Goal: Find contact information: Find contact information

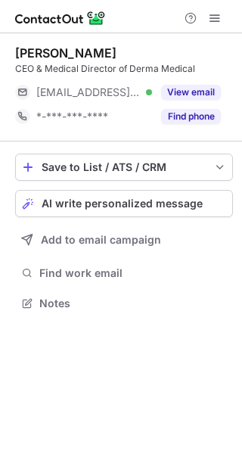
scroll to position [7, 8]
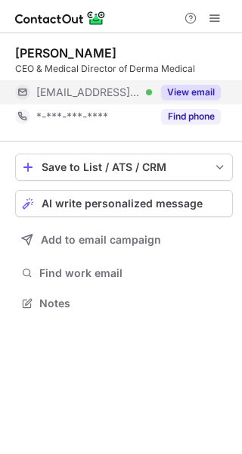
click at [171, 94] on button "View email" at bounding box center [191, 92] width 60 height 15
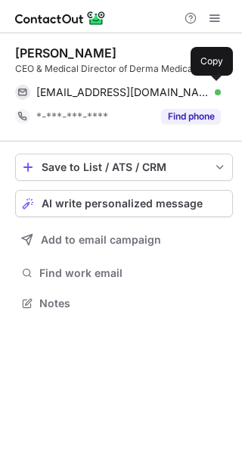
click at [171, 94] on span "zack@dermamedical.co.uk" at bounding box center [122, 92] width 173 height 14
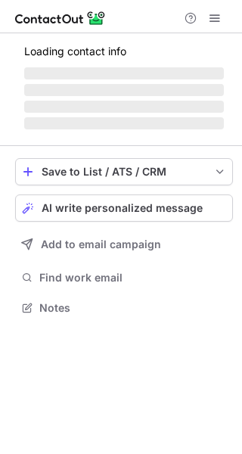
scroll to position [316, 242]
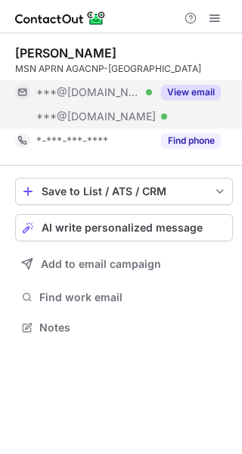
click at [156, 96] on div "View email" at bounding box center [186, 92] width 69 height 24
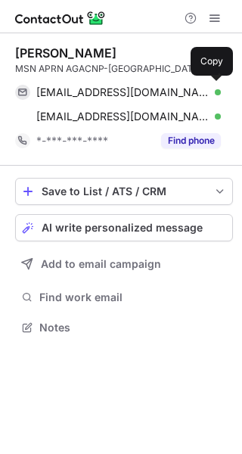
click at [156, 96] on span "blancarjuliao@gmail.com" at bounding box center [122, 92] width 173 height 14
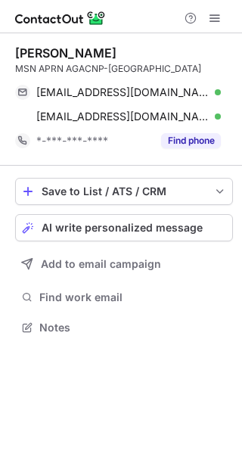
scroll to position [316, 242]
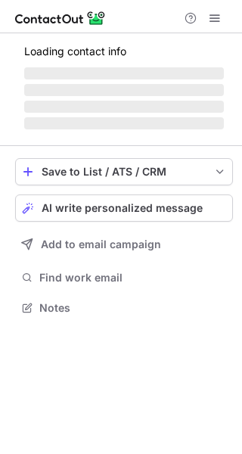
scroll to position [316, 242]
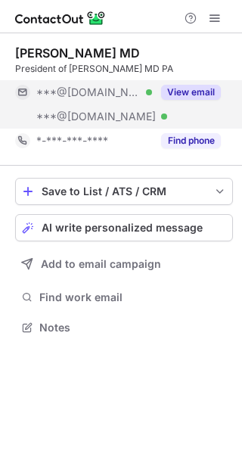
click at [145, 90] on div "***@[DOMAIN_NAME] Verified" at bounding box center [94, 92] width 116 height 14
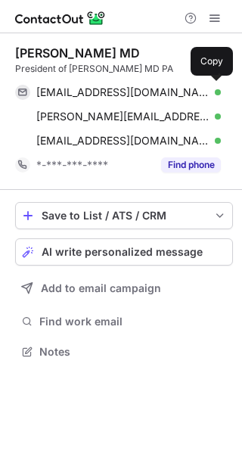
click at [145, 90] on span "[EMAIL_ADDRESS][DOMAIN_NAME]" at bounding box center [122, 92] width 173 height 14
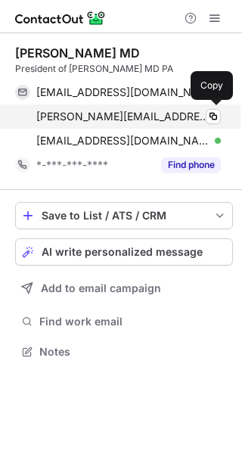
click at [141, 115] on span "[PERSON_NAME][EMAIL_ADDRESS][PERSON_NAME][DOMAIN_NAME]" at bounding box center [122, 117] width 173 height 14
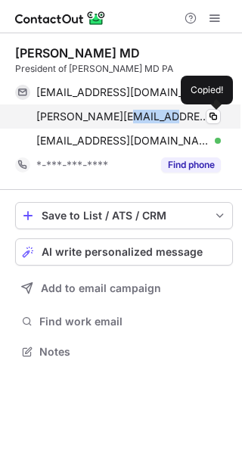
click at [141, 115] on span "[PERSON_NAME][EMAIL_ADDRESS][PERSON_NAME][DOMAIN_NAME]" at bounding box center [122, 117] width 173 height 14
